Goal: Task Accomplishment & Management: Use online tool/utility

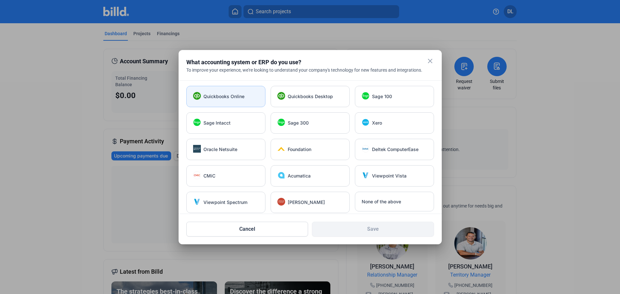
click at [217, 99] on span "Quickbooks Online" at bounding box center [224, 96] width 41 height 6
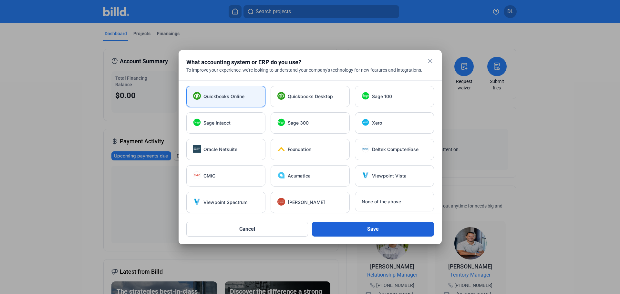
click at [354, 231] on button "Save" at bounding box center [373, 229] width 122 height 15
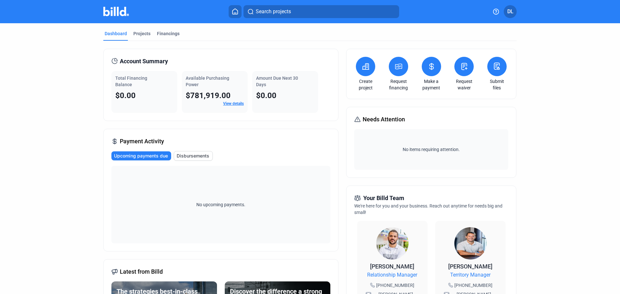
click at [230, 102] on link "View details" at bounding box center [233, 103] width 21 height 5
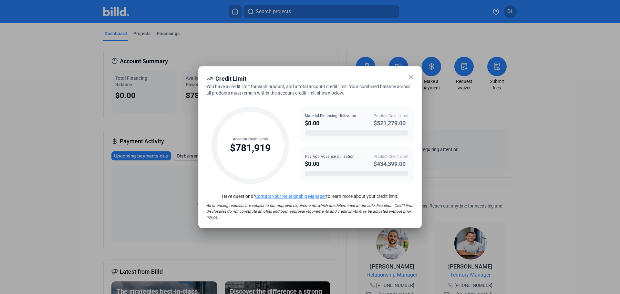
click at [411, 77] on icon at bounding box center [411, 77] width 8 height 8
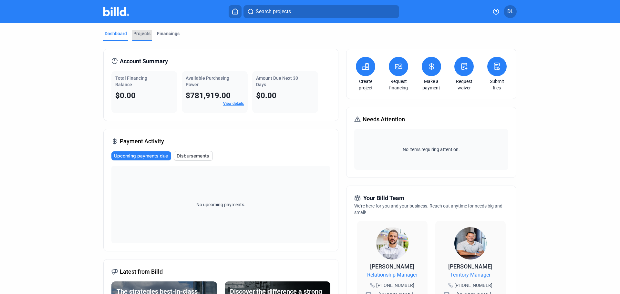
click at [137, 31] on div "Projects" at bounding box center [141, 33] width 17 height 6
